Goal: Information Seeking & Learning: Learn about a topic

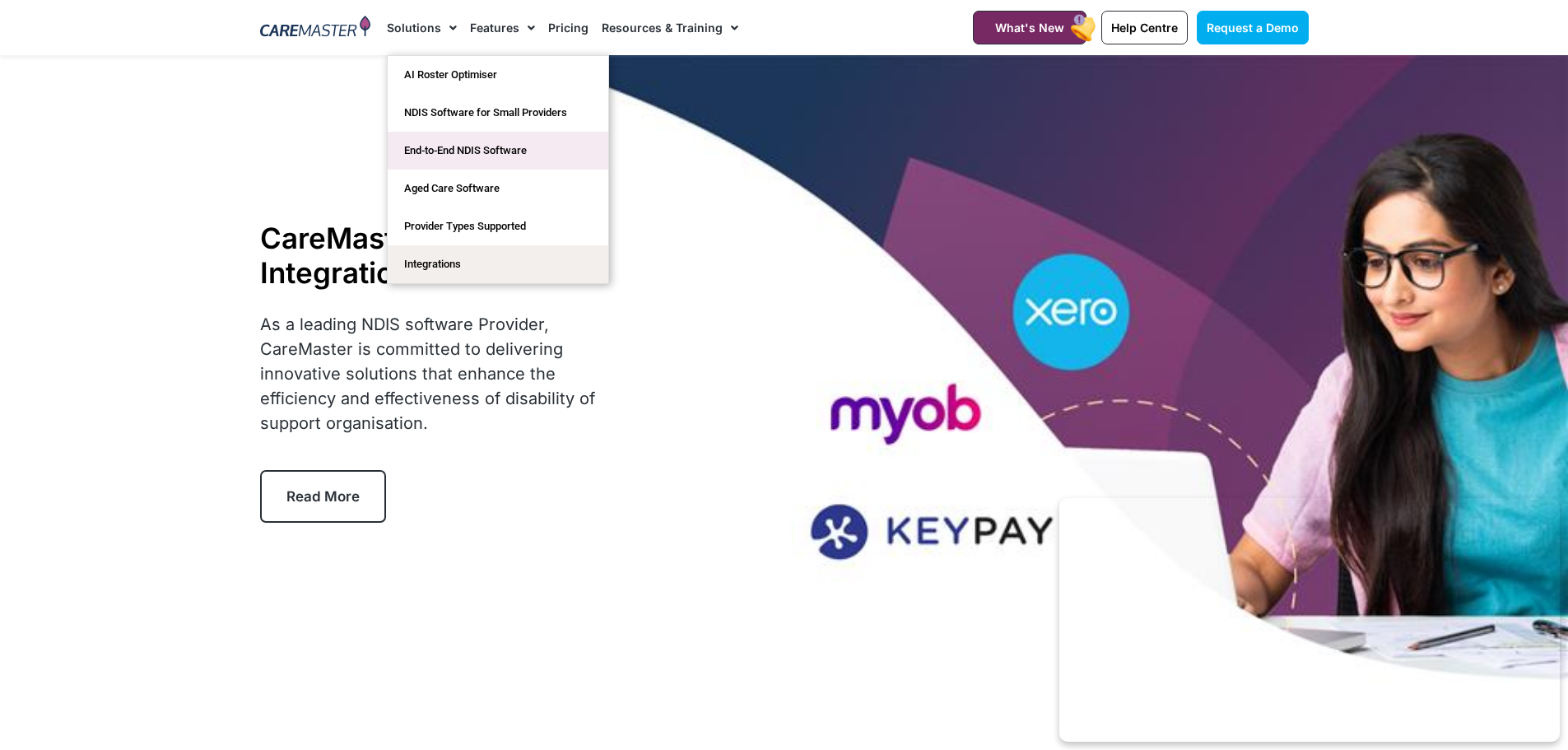
click at [443, 149] on link "End-to-End NDIS Software" at bounding box center [497, 151] width 221 height 38
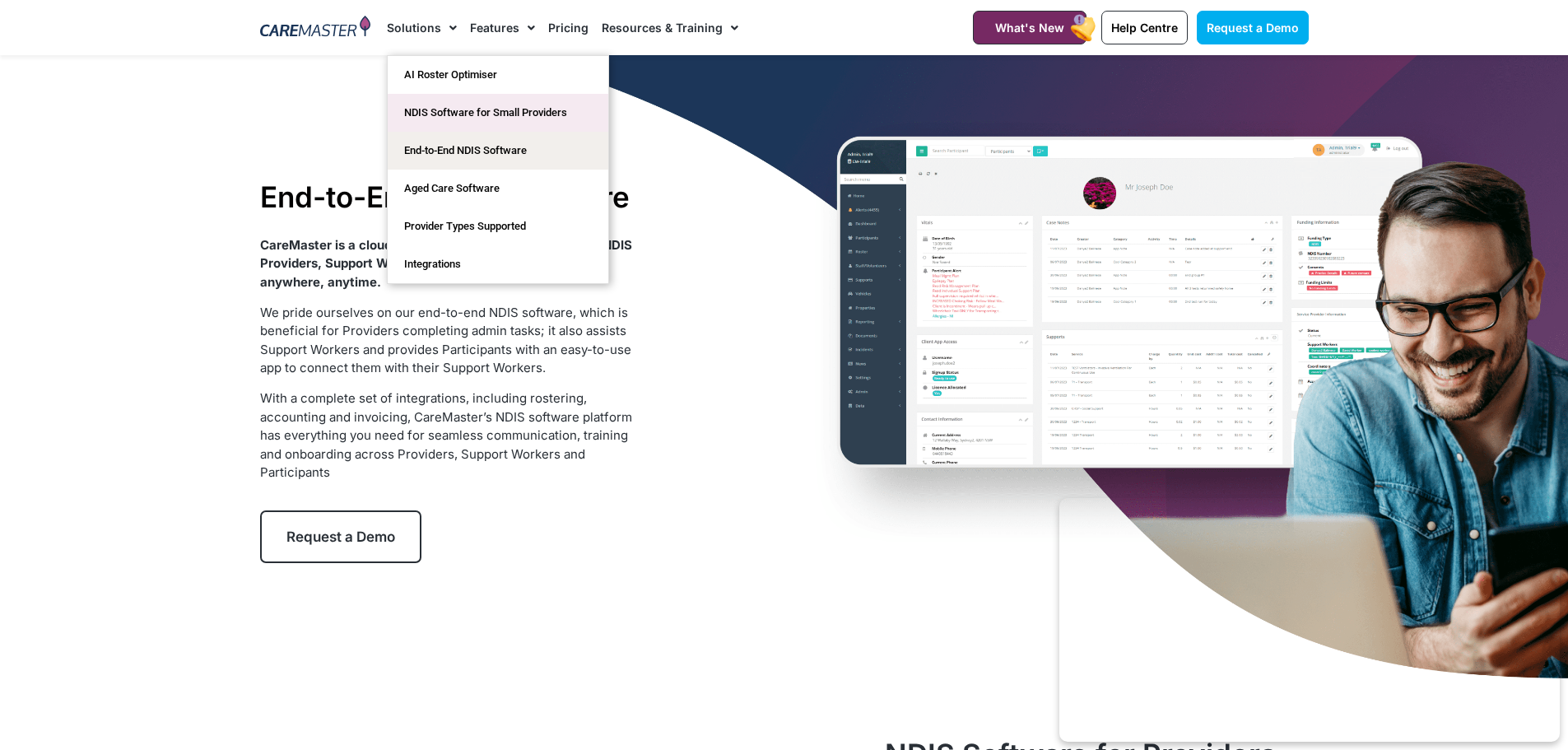
click at [458, 107] on link "NDIS Software for Small Providers" at bounding box center [497, 113] width 221 height 38
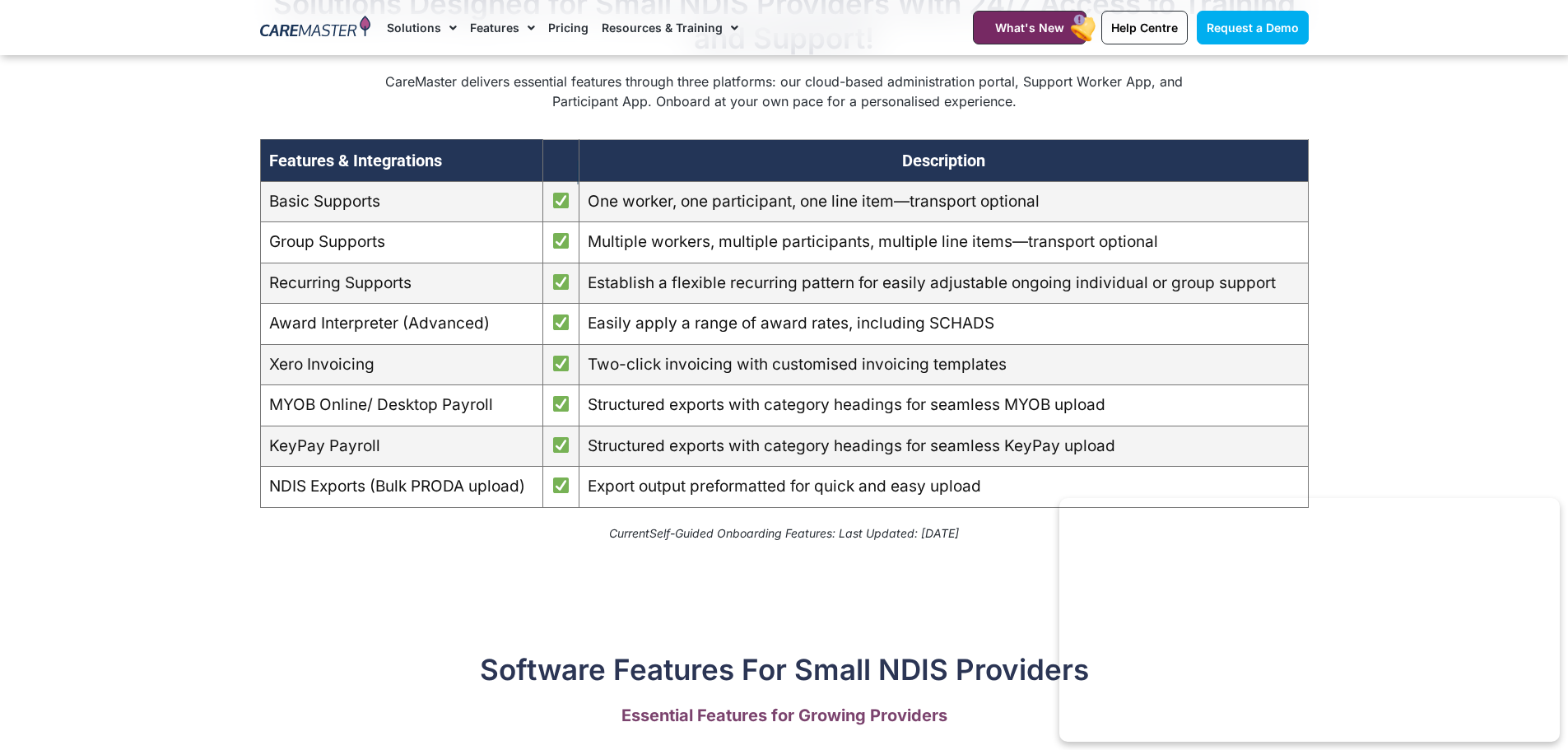
scroll to position [1564, 0]
